Goal: Task Accomplishment & Management: Manage account settings

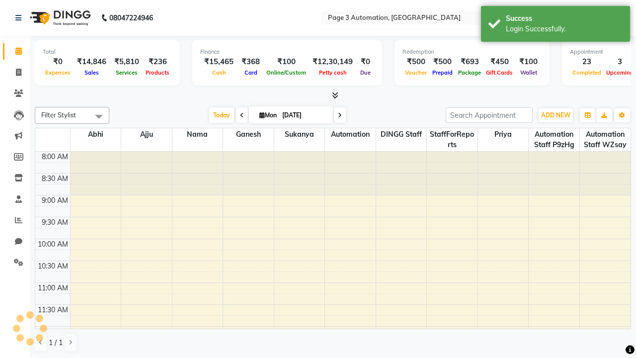
select select "en"
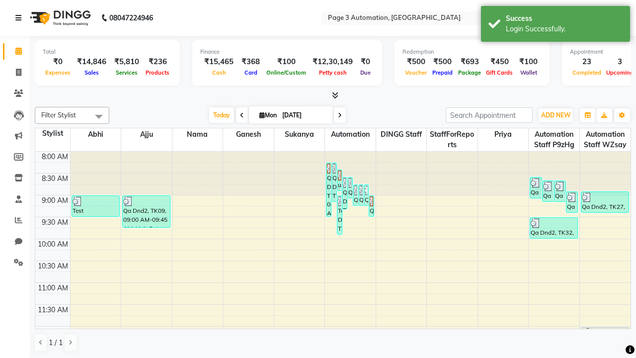
click at [20, 18] on icon at bounding box center [18, 17] width 6 height 7
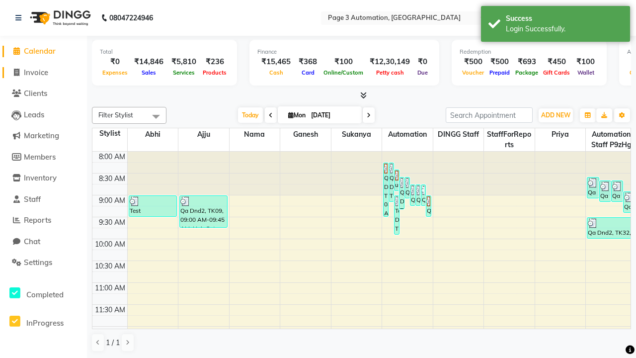
click at [43, 72] on span "Invoice" at bounding box center [36, 72] width 24 height 9
select select "2774"
select select "service"
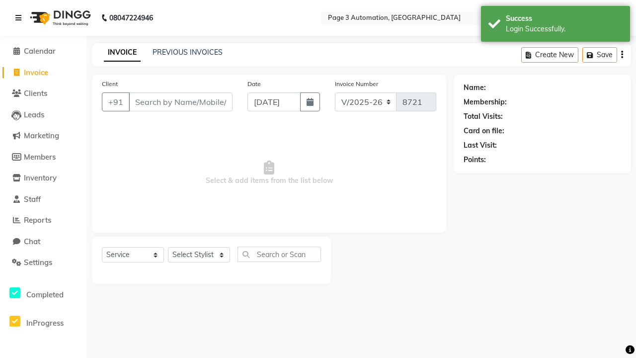
click at [20, 18] on icon at bounding box center [18, 17] width 6 height 7
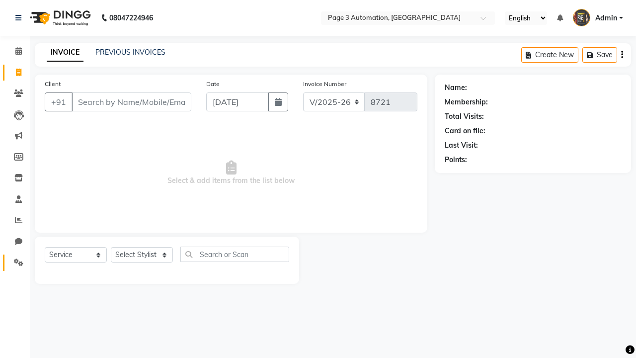
click at [15, 262] on icon at bounding box center [18, 261] width 9 height 7
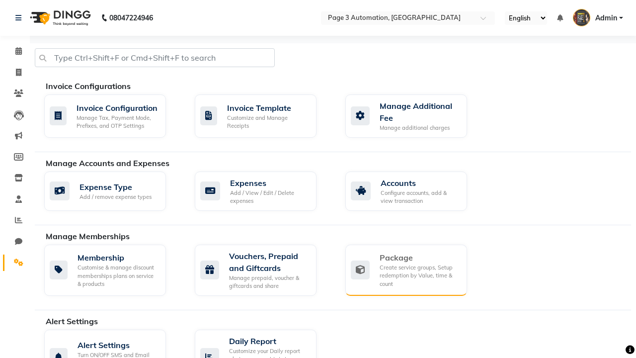
click at [419, 257] on div "Package" at bounding box center [420, 258] width 80 height 12
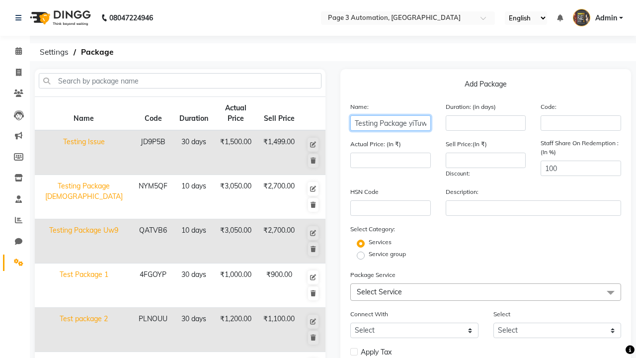
type input "Testing Package yiTuw"
type input "10"
type input "3050"
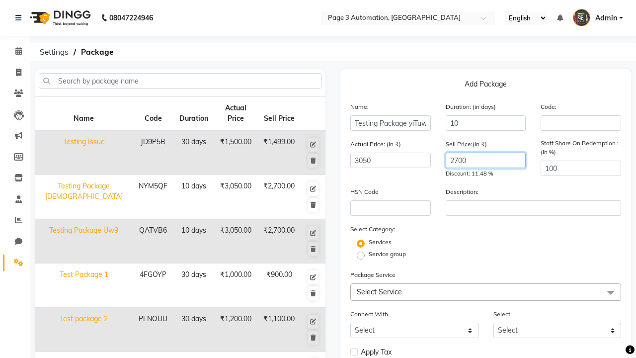
type input "2700"
click at [387, 254] on label "Service group" at bounding box center [387, 254] width 37 height 9
click at [367, 254] on input "Service group" at bounding box center [364, 255] width 6 height 6
radio input "true"
radio input "false"
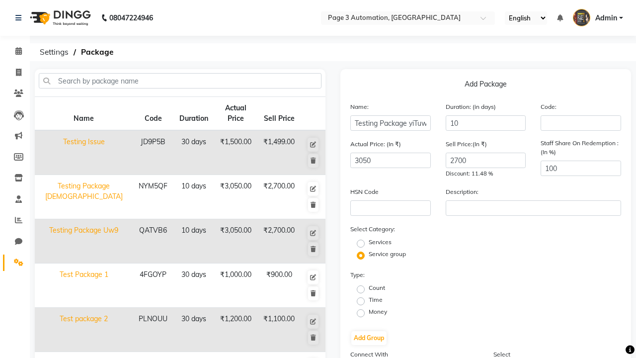
click at [376, 300] on label "Time" at bounding box center [376, 299] width 14 height 9
click at [367, 300] on input "Time" at bounding box center [364, 300] width 6 height 6
radio input "true"
click at [369, 338] on button "Add Group" at bounding box center [368, 338] width 35 height 14
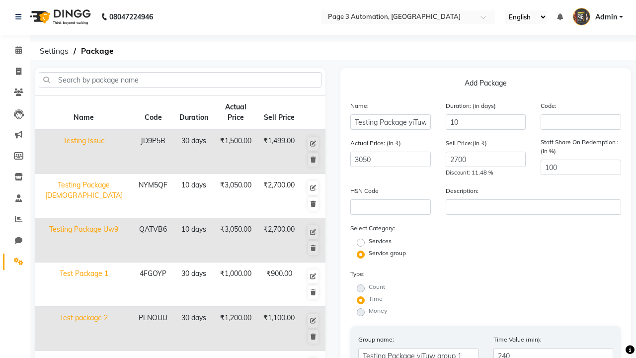
type input "240"
radio input "true"
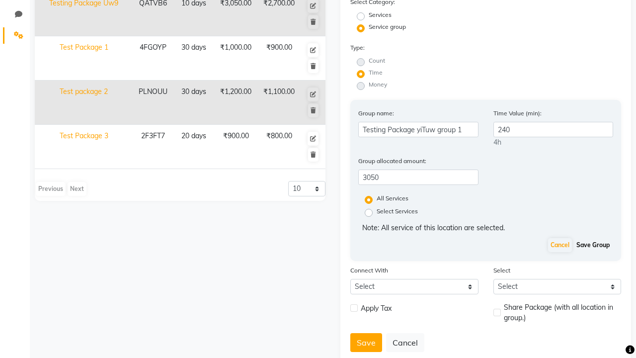
click at [593, 245] on button "Save Group" at bounding box center [593, 245] width 38 height 14
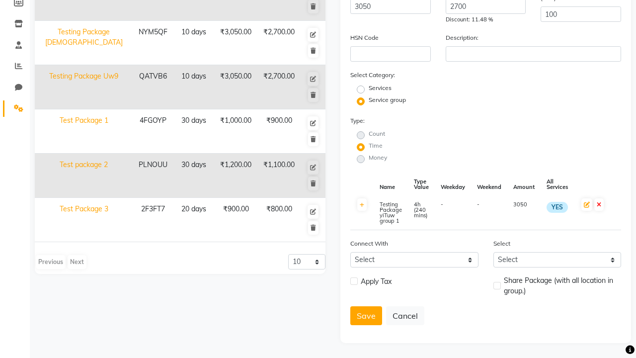
click at [354, 281] on label at bounding box center [353, 280] width 7 height 7
click at [354, 281] on input "checkbox" at bounding box center [353, 281] width 6 height 6
checkbox input "true"
click at [497, 282] on label at bounding box center [497, 285] width 7 height 7
click at [497, 283] on input "checkbox" at bounding box center [497, 286] width 6 height 6
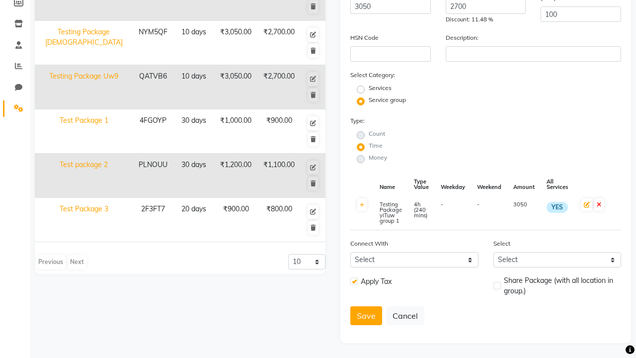
checkbox input "true"
click at [366, 316] on button "Save" at bounding box center [366, 315] width 32 height 19
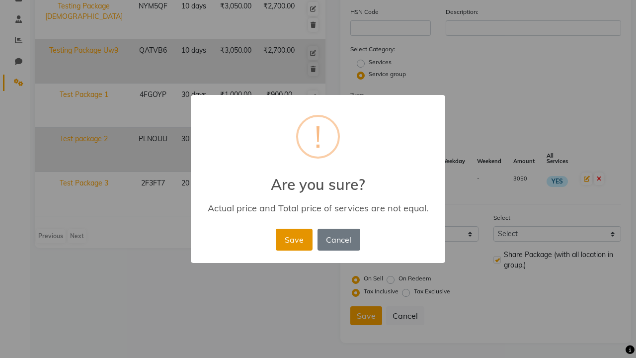
click at [301, 229] on button "Save" at bounding box center [294, 240] width 36 height 22
radio input "true"
radio input "false"
select select
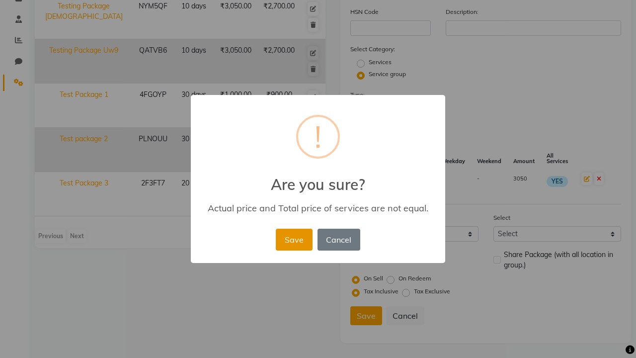
checkbox input "false"
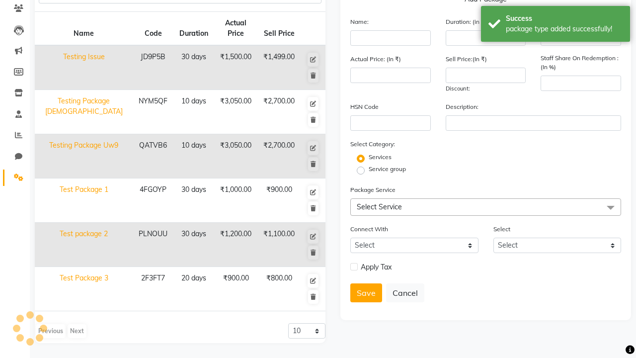
scroll to position [129, 0]
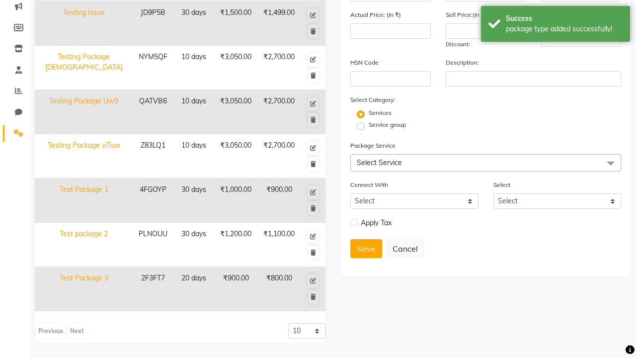
click at [556, 25] on div "package type added successfully!" at bounding box center [564, 29] width 117 height 10
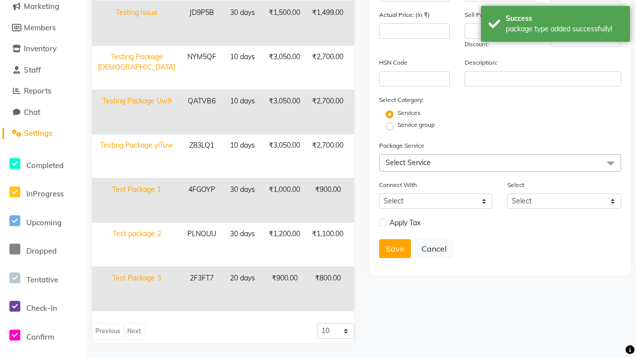
scroll to position [0, 0]
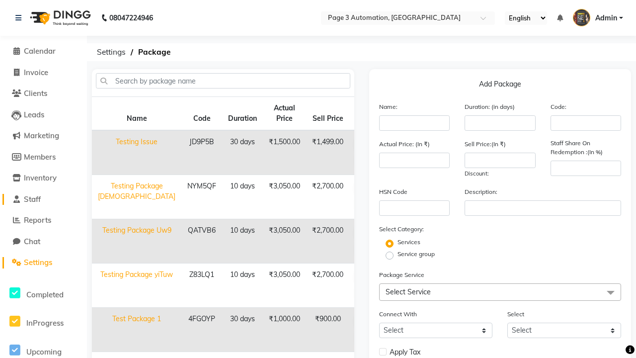
click at [43, 199] on link "Staff" at bounding box center [43, 199] width 82 height 11
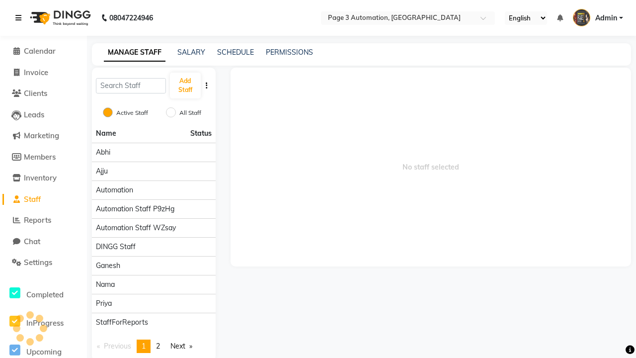
click at [20, 18] on icon at bounding box center [18, 17] width 6 height 7
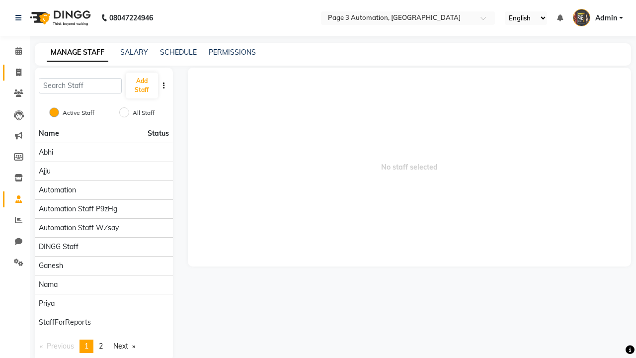
click at [15, 72] on span at bounding box center [18, 72] width 17 height 11
select select "2774"
select select "service"
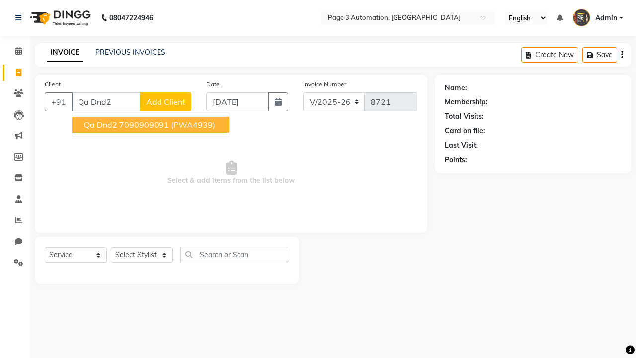
click at [152, 125] on ngb-highlight "7090909091" at bounding box center [144, 125] width 50 height 10
type input "7090909091"
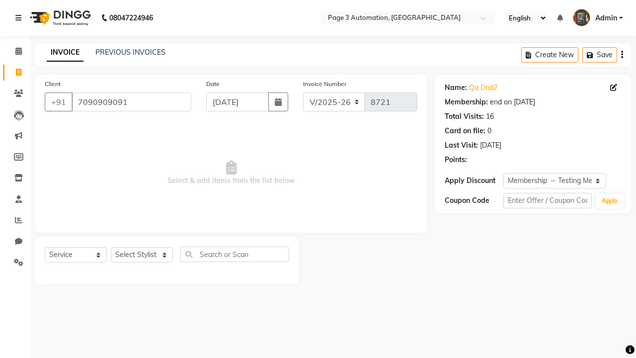
select select "0:"
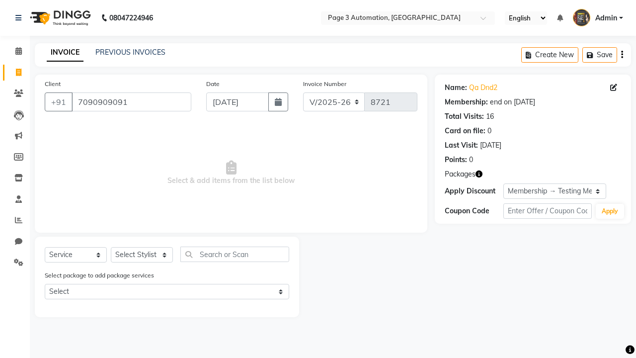
select select "package"
select select "90255"
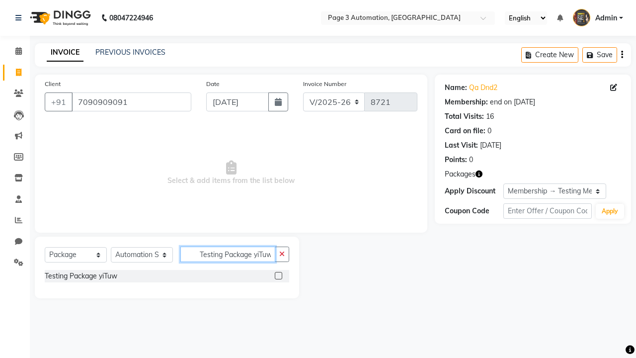
type input "Testing Package yiTuw"
click at [278, 275] on label at bounding box center [278, 275] width 7 height 7
click at [278, 275] on input "checkbox" at bounding box center [278, 276] width 6 height 6
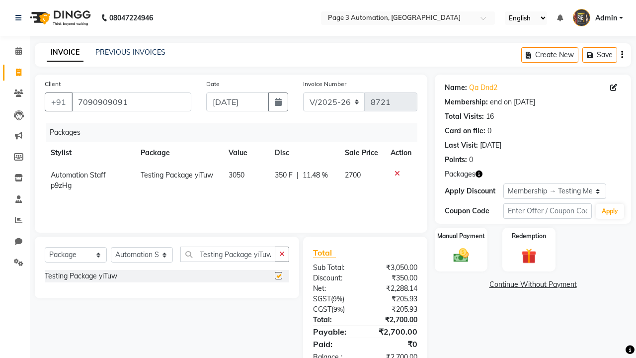
checkbox input "false"
click at [461, 236] on label "Manual Payment" at bounding box center [461, 235] width 50 height 9
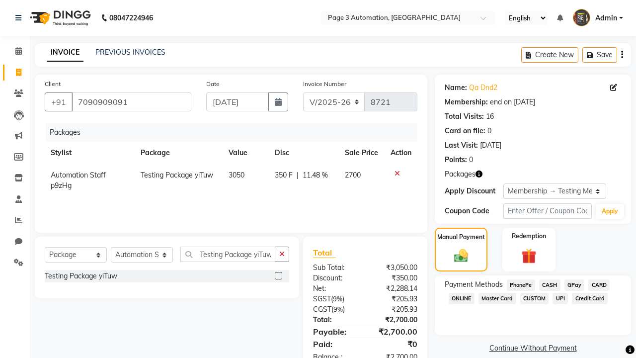
click at [550, 285] on span "CASH" at bounding box center [549, 284] width 21 height 11
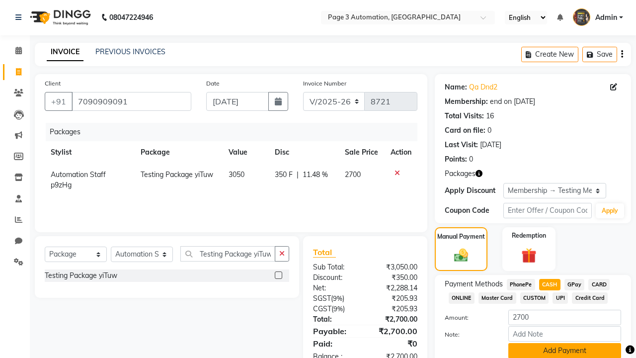
click at [565, 350] on button "Add Payment" at bounding box center [565, 350] width 113 height 15
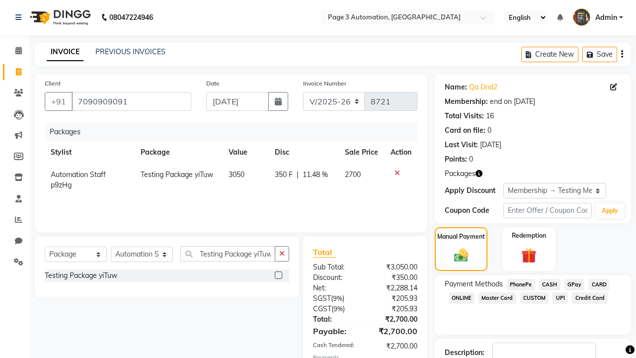
checkbox input "false"
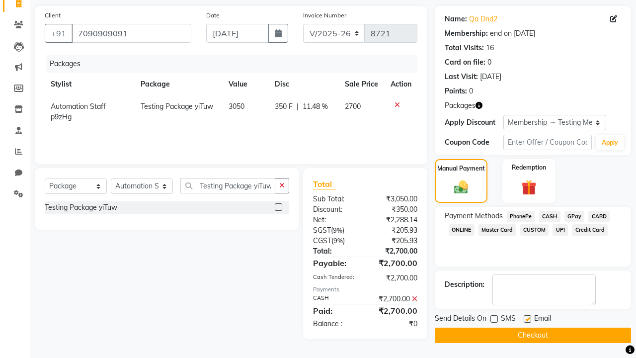
click at [527, 319] on label at bounding box center [527, 318] width 7 height 7
click at [527, 319] on input "checkbox" at bounding box center [527, 319] width 6 height 6
checkbox input "false"
click at [533, 335] on button "Checkout" at bounding box center [533, 335] width 196 height 15
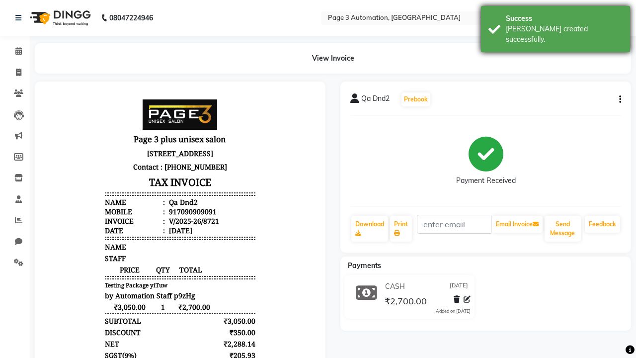
click at [556, 25] on div "[PERSON_NAME] created successfully." at bounding box center [564, 34] width 117 height 21
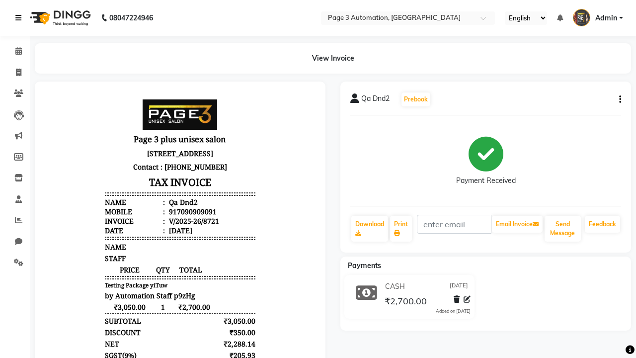
click at [20, 18] on icon at bounding box center [18, 17] width 6 height 7
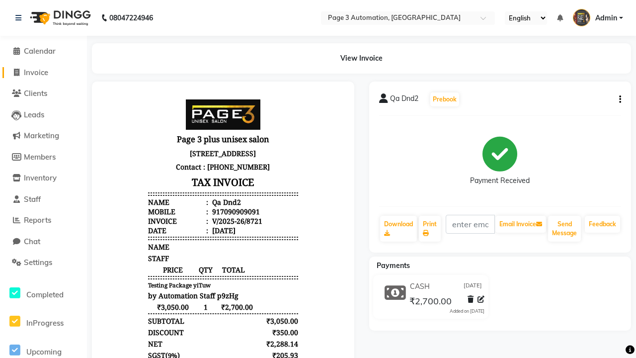
click at [43, 72] on span "Invoice" at bounding box center [36, 72] width 24 height 9
select select "2774"
select select "service"
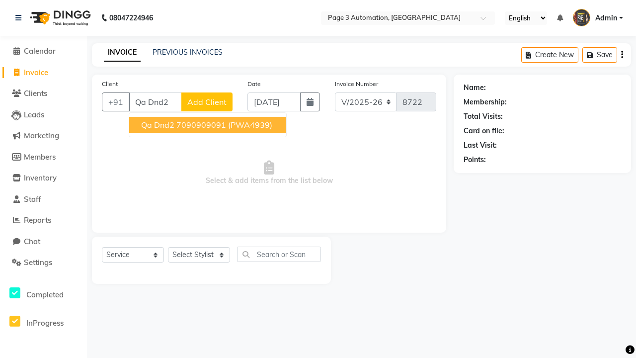
click at [209, 125] on ngb-highlight "7090909091" at bounding box center [201, 125] width 50 height 10
type input "7090909091"
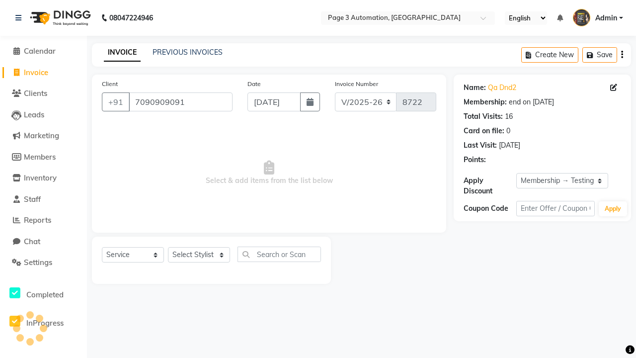
select select "0:"
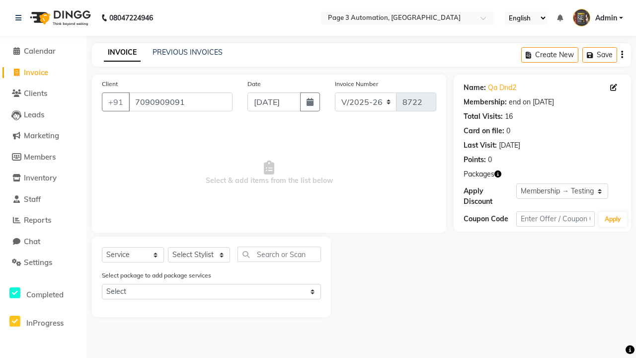
select select "71572"
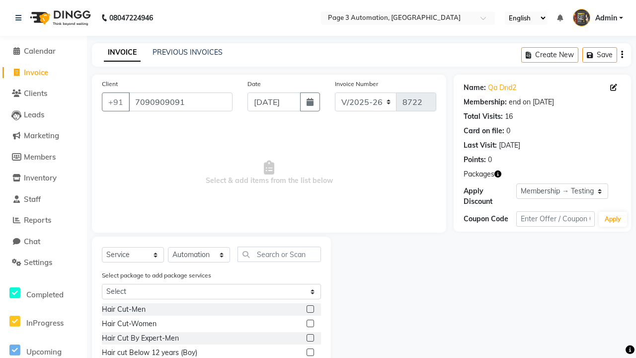
click at [310, 338] on label at bounding box center [310, 337] width 7 height 7
click at [310, 338] on input "checkbox" at bounding box center [310, 338] width 6 height 6
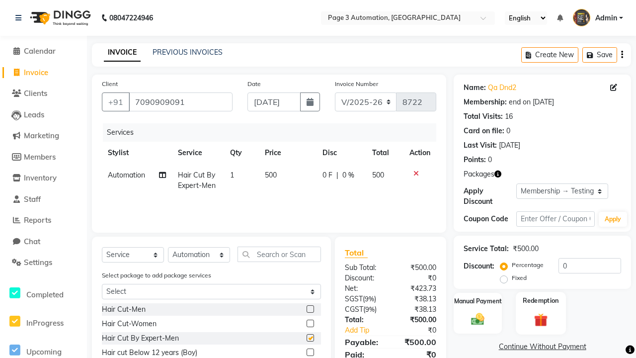
click at [541, 301] on label "Redemption" at bounding box center [541, 300] width 36 height 9
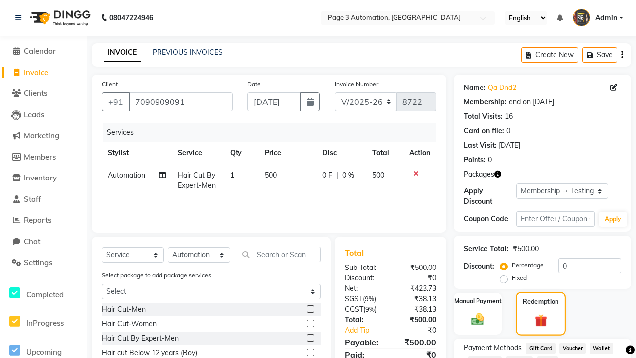
checkbox input "false"
click at [486, 356] on span "Package 3" at bounding box center [485, 361] width 34 height 11
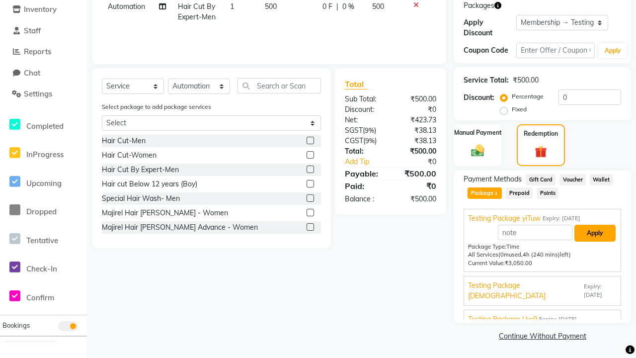
click at [595, 233] on button "Apply" at bounding box center [595, 233] width 41 height 17
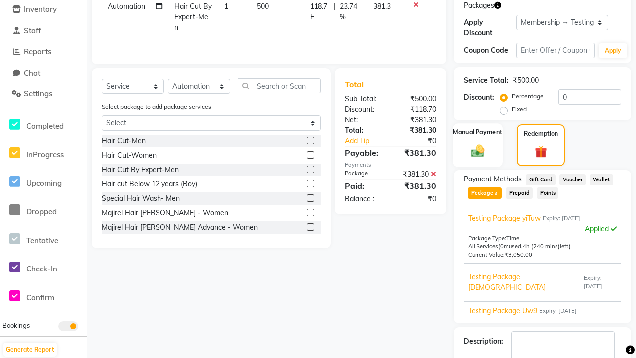
click at [478, 132] on label "Manual Payment" at bounding box center [478, 131] width 50 height 9
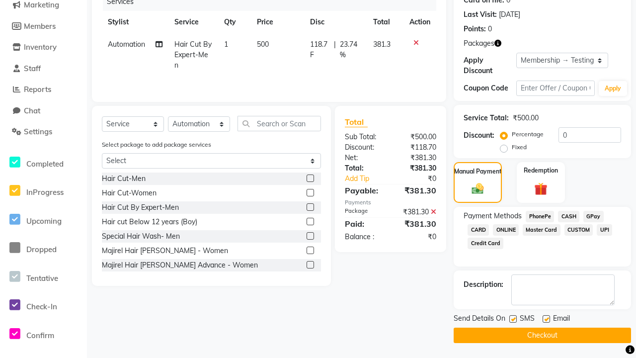
click at [569, 216] on span "CASH" at bounding box center [568, 216] width 21 height 11
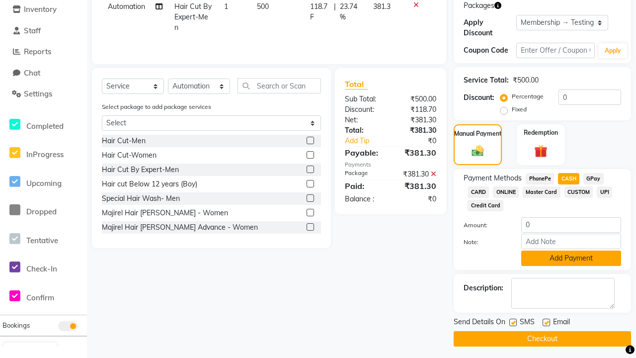
click at [571, 258] on button "Add Payment" at bounding box center [571, 258] width 100 height 15
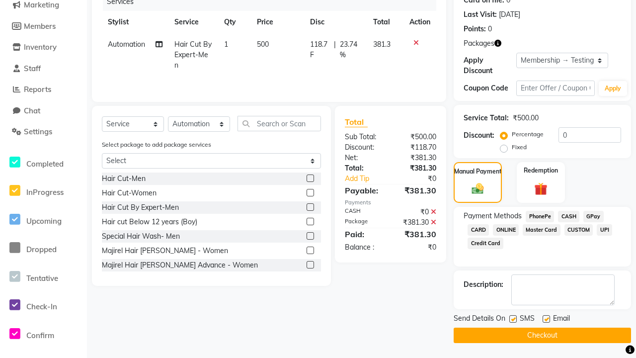
scroll to position [131, 0]
click at [513, 319] on label at bounding box center [513, 318] width 7 height 7
click at [513, 319] on input "checkbox" at bounding box center [513, 319] width 6 height 6
checkbox input "false"
click at [546, 319] on label at bounding box center [546, 318] width 7 height 7
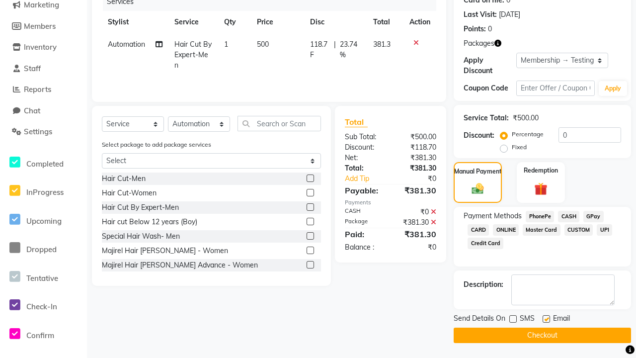
click at [546, 319] on input "checkbox" at bounding box center [546, 319] width 6 height 6
checkbox input "false"
click at [542, 335] on button "Checkout" at bounding box center [542, 335] width 177 height 15
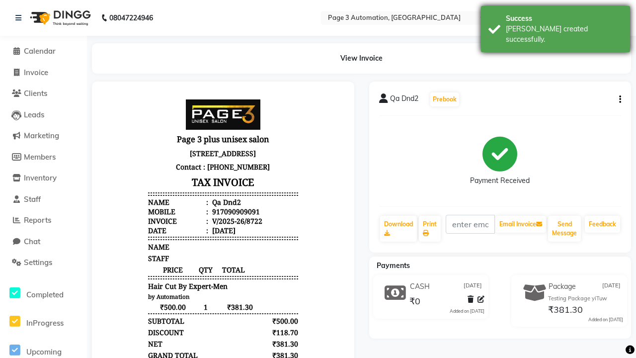
click at [556, 25] on div "[PERSON_NAME] created successfully." at bounding box center [564, 34] width 117 height 21
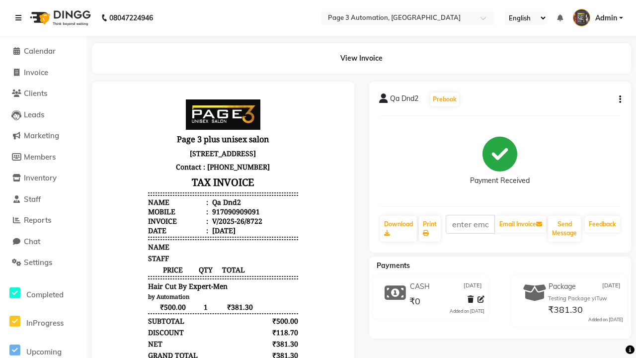
click at [20, 18] on icon at bounding box center [18, 17] width 6 height 7
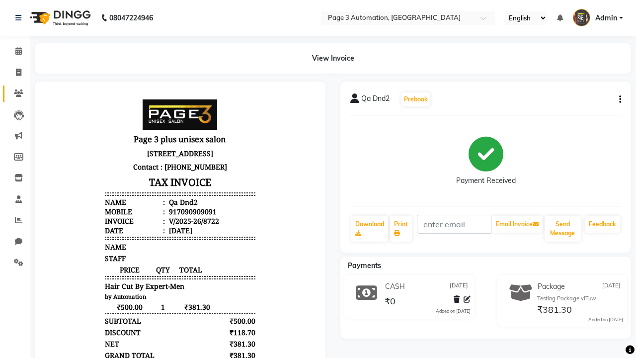
click at [15, 93] on icon at bounding box center [18, 92] width 9 height 7
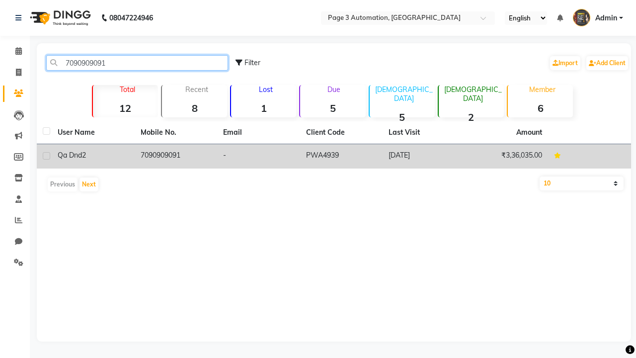
type input "7090909091"
click at [175, 156] on td "7090909091" at bounding box center [176, 156] width 83 height 24
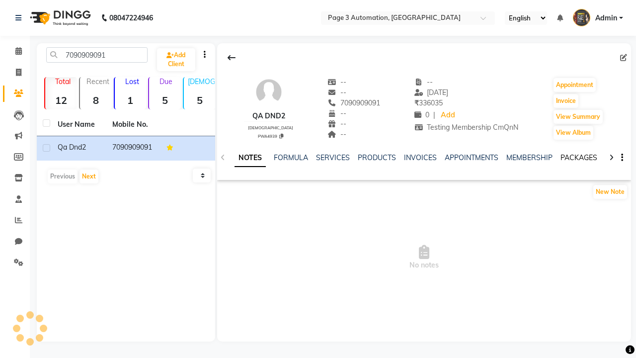
click at [579, 158] on link "PACKAGES" at bounding box center [579, 157] width 37 height 9
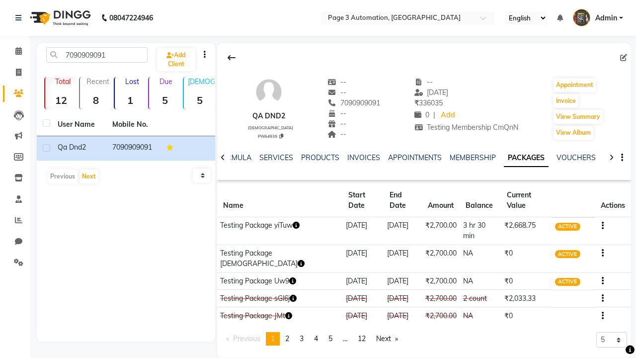
click at [599, 220] on button "button" at bounding box center [601, 225] width 6 height 10
click at [554, 221] on div "Edit" at bounding box center [553, 221] width 65 height 12
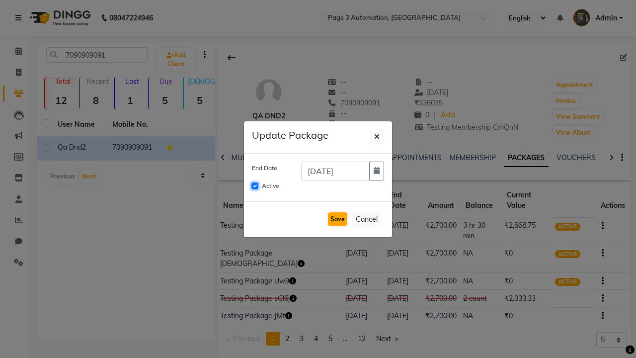
click at [255, 186] on input "Active" at bounding box center [255, 185] width 7 height 7
checkbox input "false"
click at [338, 219] on button "Save" at bounding box center [337, 219] width 19 height 14
checkbox input "false"
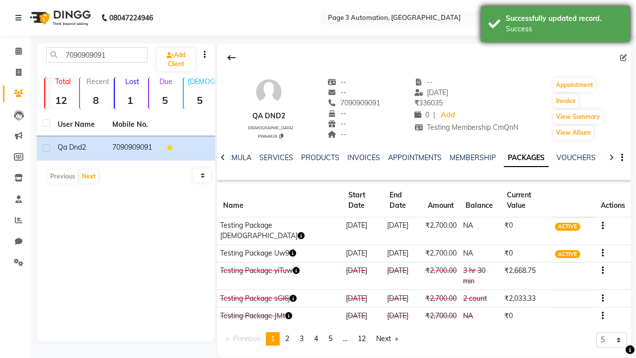
click at [556, 25] on div "Success" at bounding box center [564, 29] width 117 height 10
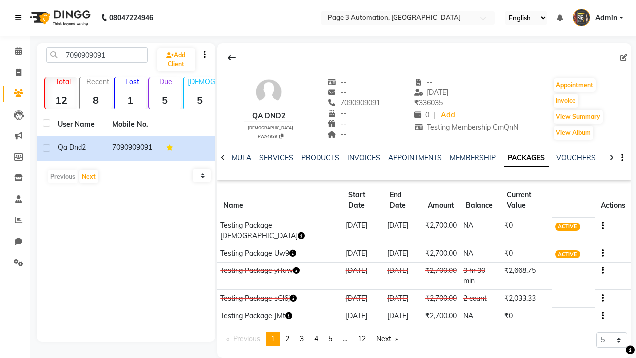
click at [20, 18] on icon at bounding box center [18, 17] width 6 height 7
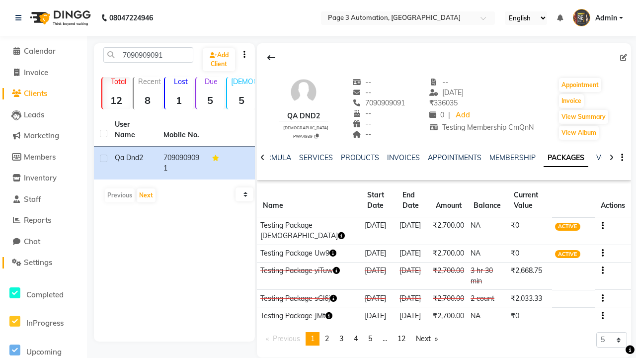
click at [43, 262] on span "Settings" at bounding box center [38, 261] width 28 height 9
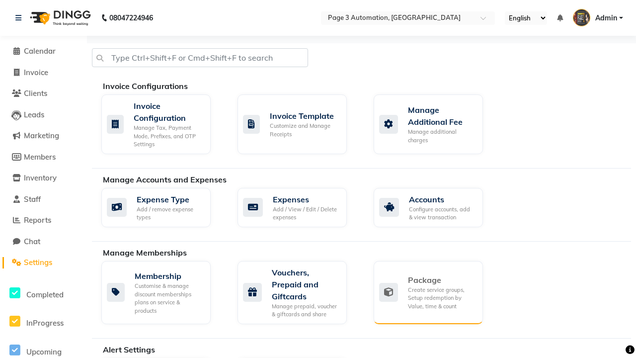
click at [441, 280] on div "Package" at bounding box center [441, 280] width 67 height 12
